Goal: Go to known website: Go to known website

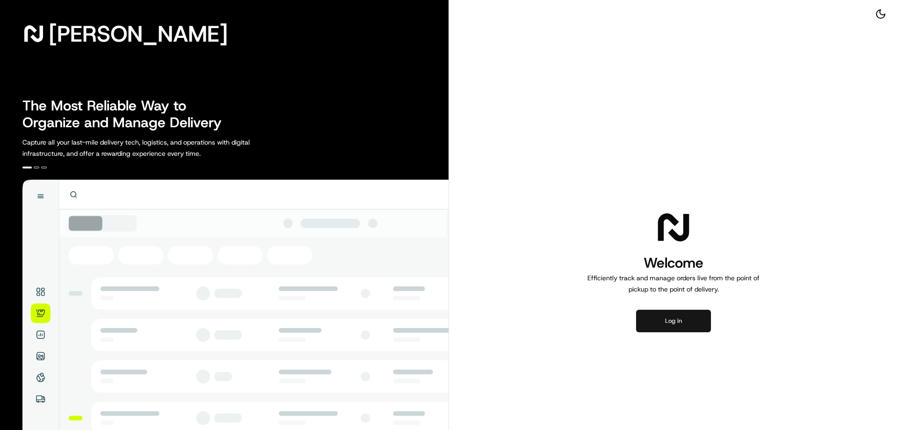
click at [674, 325] on button "Log in" at bounding box center [673, 321] width 75 height 22
